Goal: Complete application form

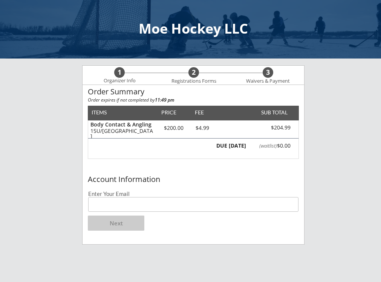
click at [151, 206] on input "email" at bounding box center [193, 204] width 210 height 15
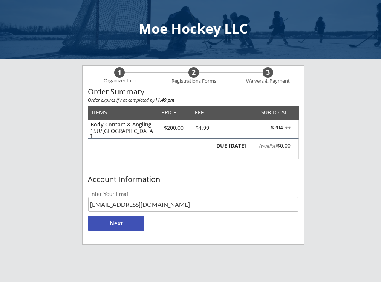
type input "[EMAIL_ADDRESS][DOMAIN_NAME]"
click at [123, 220] on button "Next" at bounding box center [116, 222] width 57 height 15
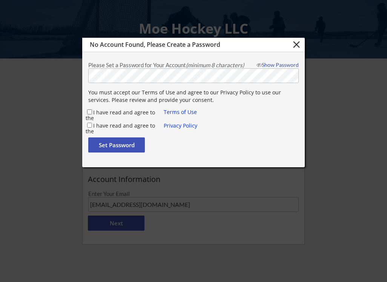
click at [89, 113] on input "I have read and agree to the" at bounding box center [89, 111] width 5 height 5
checkbox input "true"
click at [90, 122] on div "I have read and agree to the" at bounding box center [125, 125] width 78 height 8
click at [88, 125] on input "I have read and agree to the" at bounding box center [89, 125] width 5 height 5
checkbox input "true"
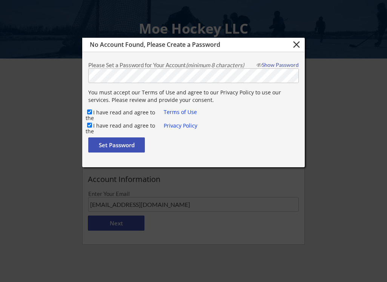
drag, startPoint x: 109, startPoint y: 144, endPoint x: 116, endPoint y: 147, distance: 7.4
click at [111, 144] on button "Set Password" at bounding box center [116, 144] width 57 height 15
checkbox input "false"
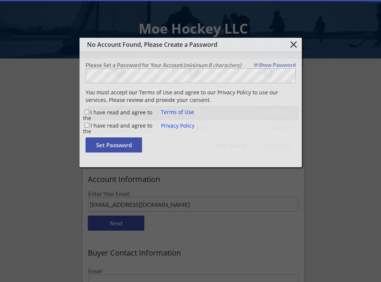
type input "[EMAIL_ADDRESS][DOMAIN_NAME]"
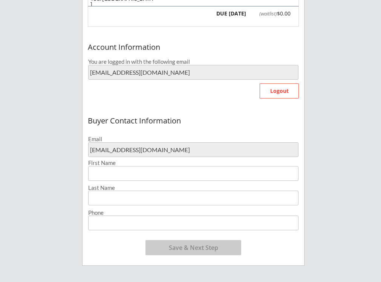
scroll to position [151, 0]
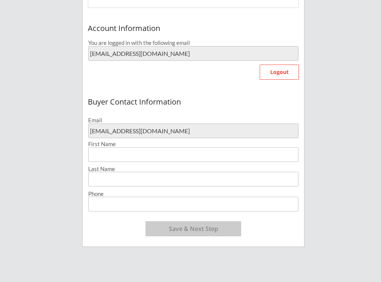
click at [142, 148] on input "input" at bounding box center [193, 154] width 210 height 15
type input "[PERSON_NAME]"
type input "[PHONE_NUMBER]"
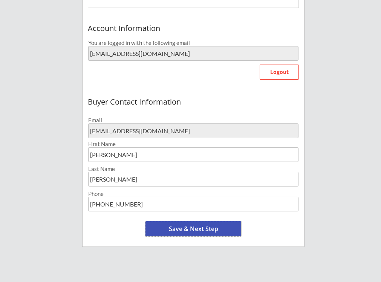
click at [204, 235] on button "Save & Next Step" at bounding box center [194, 228] width 96 height 15
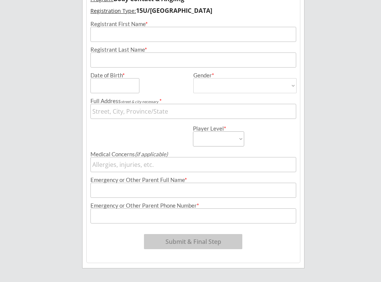
scroll to position [58, 0]
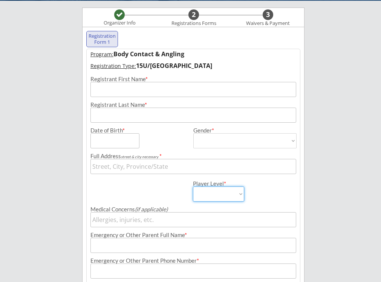
click at [235, 193] on select "10U 12U 15U JV Varsity" at bounding box center [218, 193] width 51 height 15
click at [129, 187] on div "Player Level * 10U 12U 15U JV Varsity" at bounding box center [193, 188] width 213 height 28
click at [118, 91] on input "input" at bounding box center [194, 89] width 206 height 15
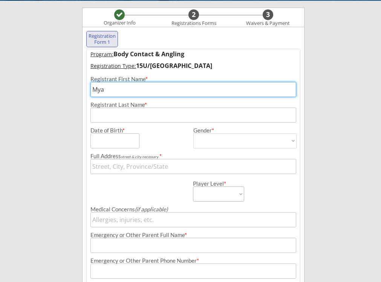
type input "Mya"
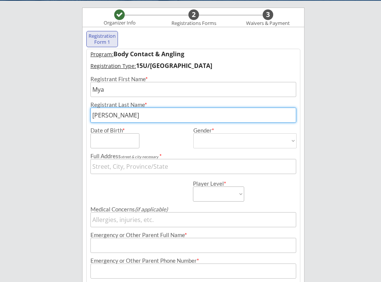
type input "[PERSON_NAME]"
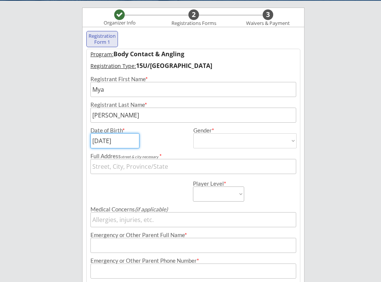
type input "[DATE]"
click at [214, 141] on select "[DEMOGRAPHIC_DATA] [DEMOGRAPHIC_DATA]" at bounding box center [244, 140] width 103 height 15
select select ""[DEMOGRAPHIC_DATA]""
click at [193, 133] on select "[DEMOGRAPHIC_DATA] [DEMOGRAPHIC_DATA]" at bounding box center [244, 140] width 103 height 15
type input "[DEMOGRAPHIC_DATA]"
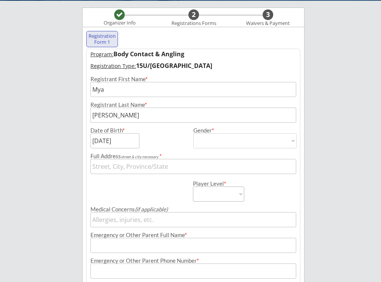
click at [171, 166] on input "input" at bounding box center [194, 166] width 206 height 15
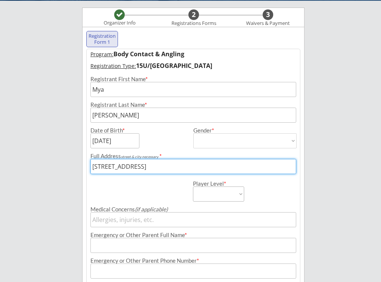
type input "[STREET_ADDRESS]"
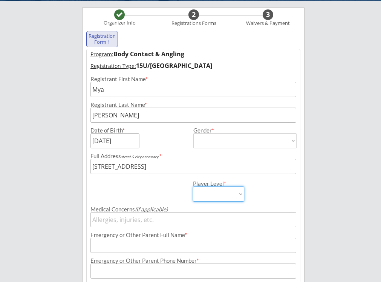
click at [196, 192] on select "10U 12U 15U JV Varsity" at bounding box center [218, 193] width 51 height 15
click at [193, 186] on select "10U 12U 15U JV Varsity" at bounding box center [218, 193] width 51 height 15
click at [212, 190] on select "10U 12U 15U JV Varsity" at bounding box center [218, 193] width 51 height 15
select select ""JV""
click at [193, 186] on select "10U 12U 15U JV Varsity" at bounding box center [218, 193] width 51 height 15
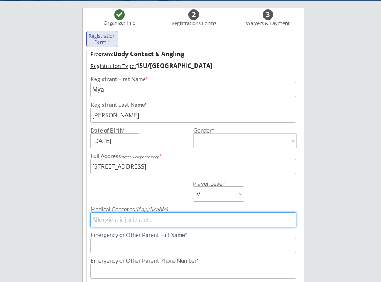
click at [141, 219] on input "input" at bounding box center [194, 219] width 206 height 15
type input "None"
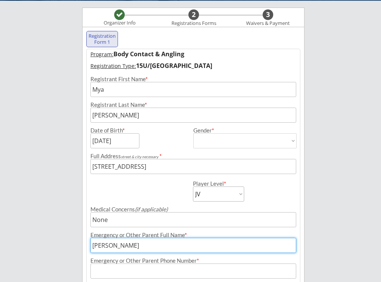
type input "[PERSON_NAME]"
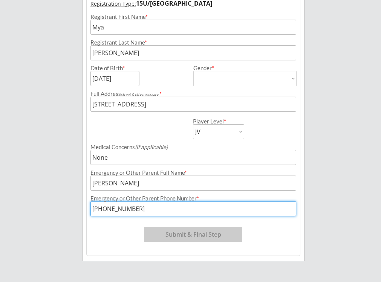
scroll to position [165, 0]
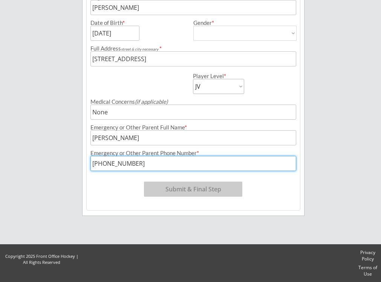
type input "[PHONE_NUMBER]"
click at [210, 192] on button "Submit & Final Step" at bounding box center [193, 188] width 98 height 15
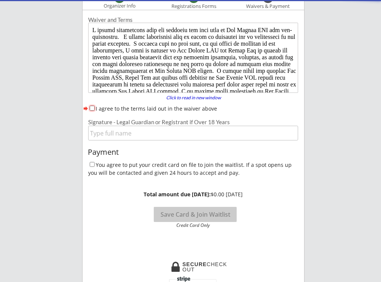
scroll to position [0, 0]
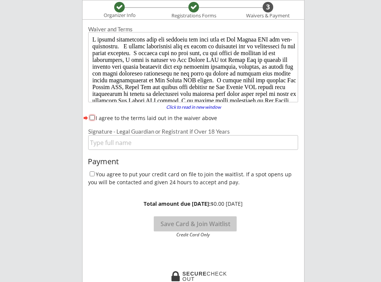
click at [91, 118] on input "I agree to the terms laid out in the waiver above" at bounding box center [92, 117] width 5 height 5
checkbox input "true"
click at [101, 140] on input "input" at bounding box center [193, 142] width 210 height 15
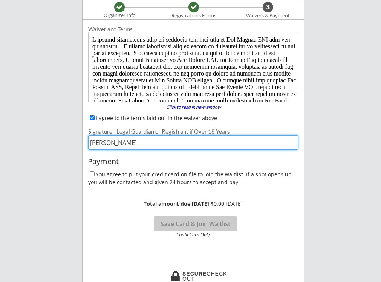
type input "[PERSON_NAME]"
click at [87, 172] on div "You agree to put your credit card on file to join the waitlist. If a spot opens…" at bounding box center [194, 178] width 222 height 17
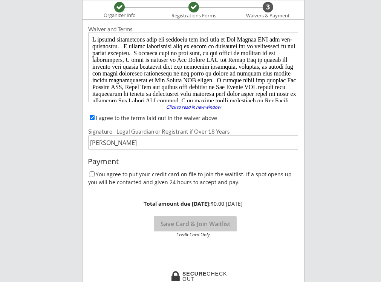
click at [91, 175] on input "You agree to put your credit card on file to join the waitlist. If a spot opens…" at bounding box center [92, 173] width 5 height 5
checkbox input "true"
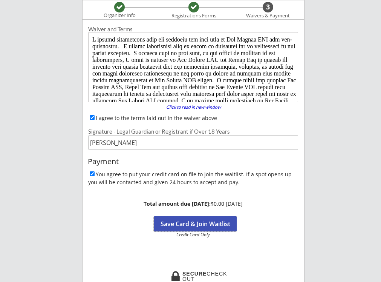
click at [177, 227] on button "Save Card & Join Waitlist" at bounding box center [195, 223] width 83 height 15
